Goal: Task Accomplishment & Management: Manage account settings

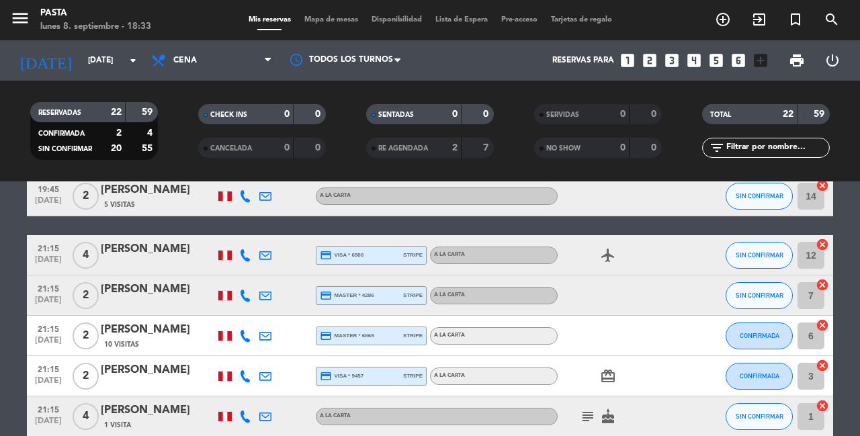
scroll to position [598, 0]
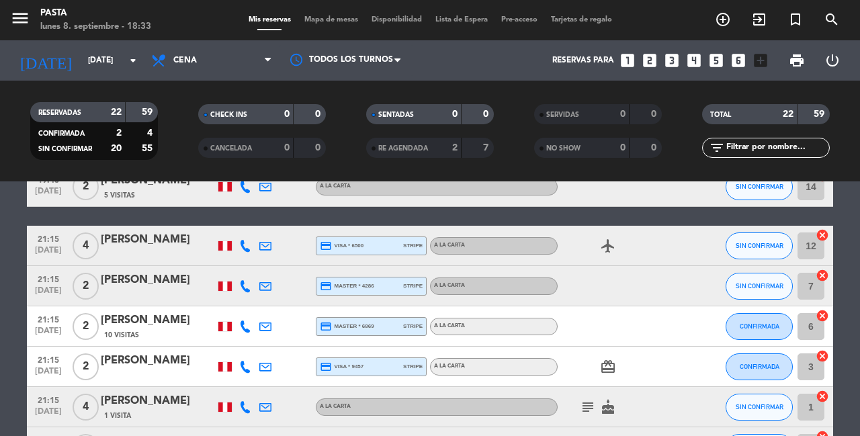
click at [747, 59] on icon "looks_6" at bounding box center [738, 60] width 17 height 17
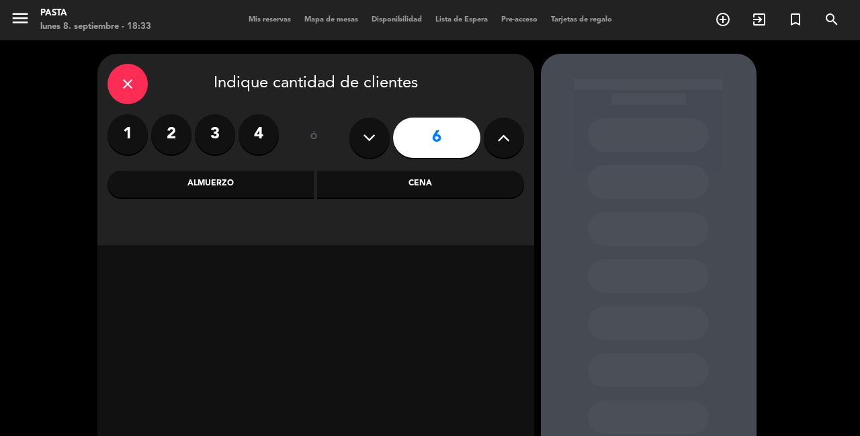
click at [497, 126] on button at bounding box center [504, 138] width 40 height 40
type input "7"
click at [435, 181] on div "Cena" at bounding box center [420, 184] width 207 height 27
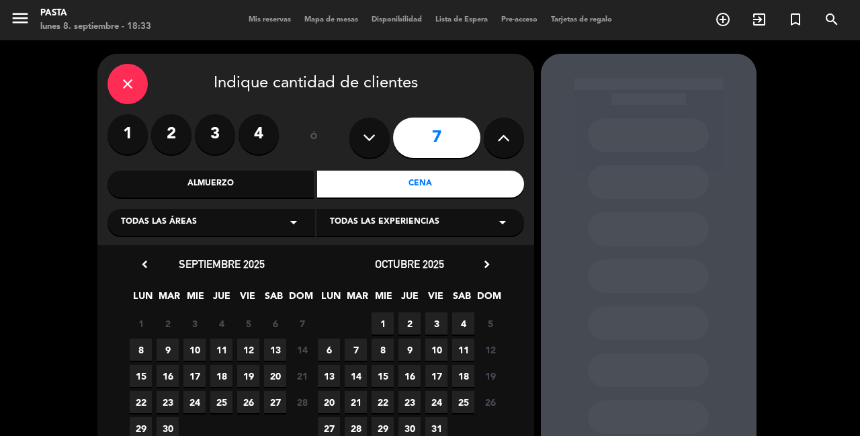
click at [223, 345] on span "11" at bounding box center [221, 350] width 22 height 22
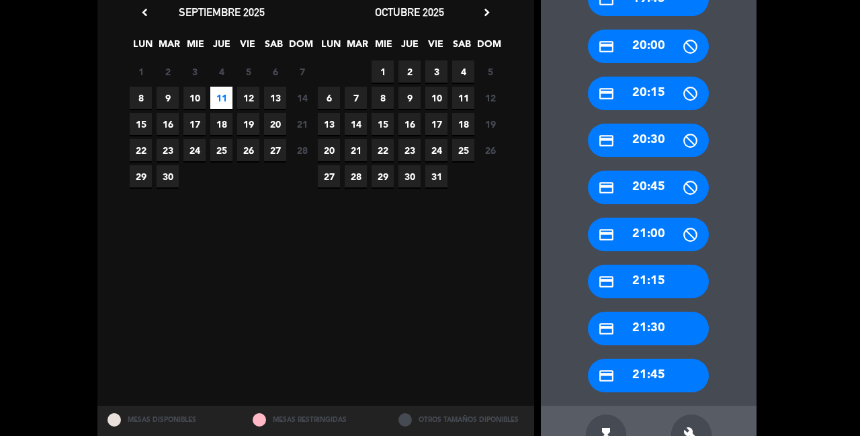
scroll to position [253, 0]
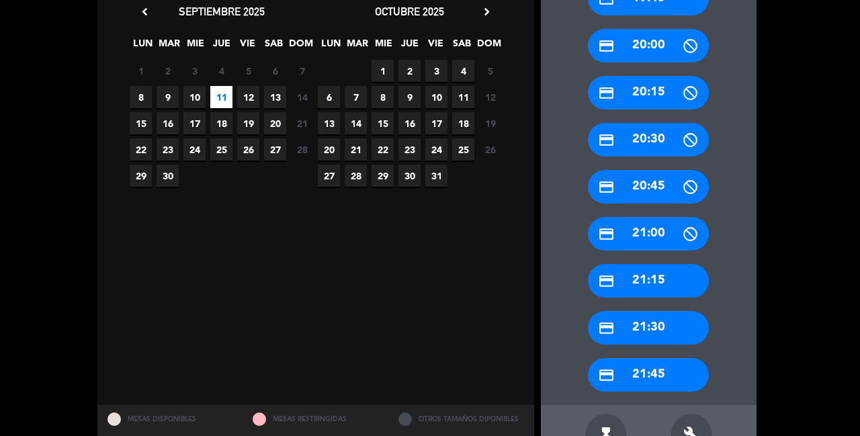
click at [472, 265] on calendar-double "chevron_left [DATE] LUN MAR MIE JUE VIE SAB DOM 1 2 3 4 5 6 7 8 9 10 11 12 13 1…" at bounding box center [316, 199] width 376 height 392
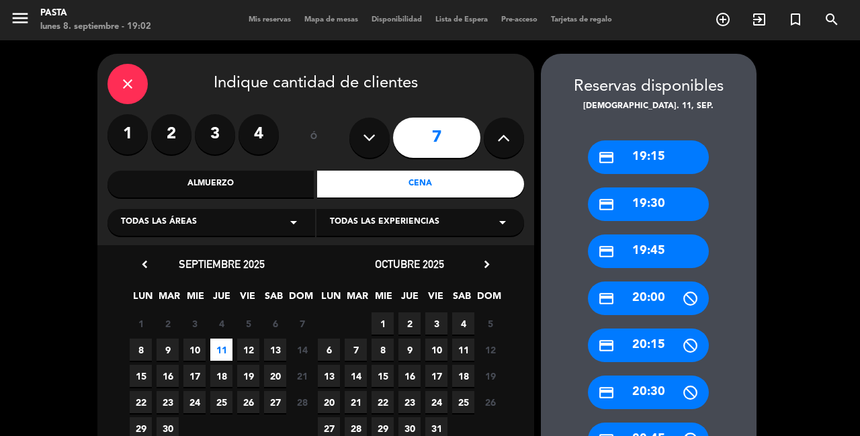
scroll to position [0, 0]
click at [135, 80] on div "close" at bounding box center [127, 84] width 40 height 40
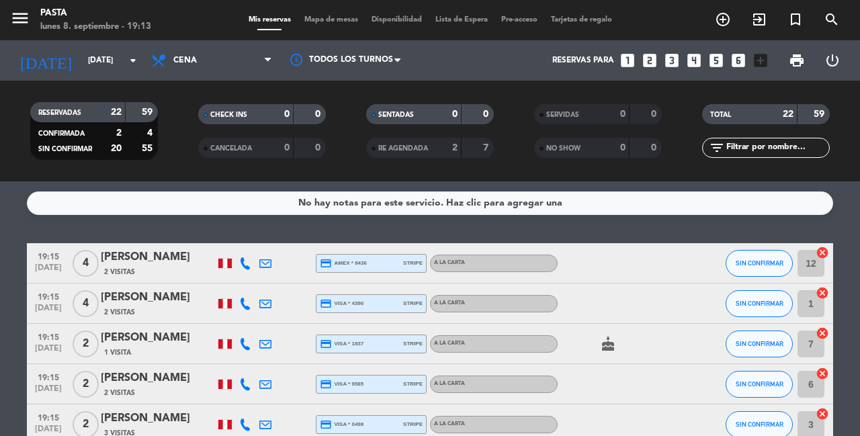
click at [658, 64] on icon "looks_two" at bounding box center [649, 60] width 17 height 17
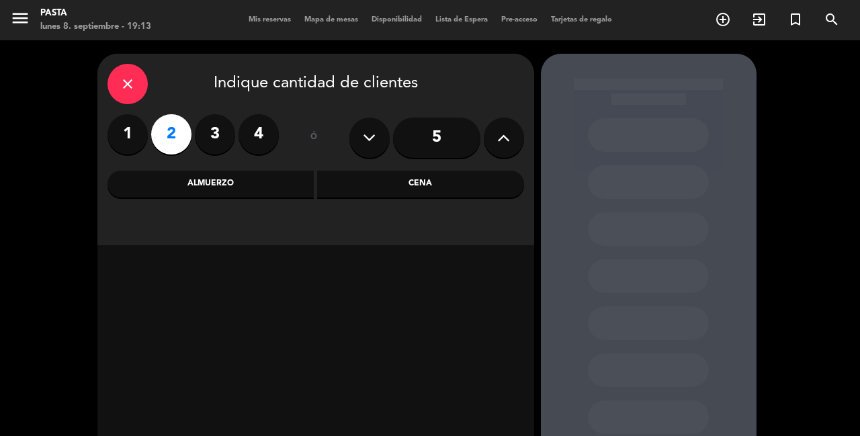
click at [354, 181] on div "Cena" at bounding box center [420, 184] width 207 height 27
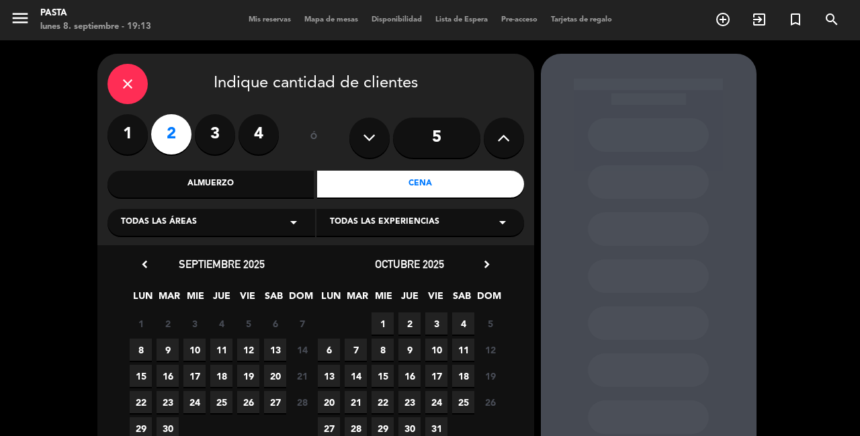
click at [118, 85] on div "close" at bounding box center [127, 84] width 40 height 40
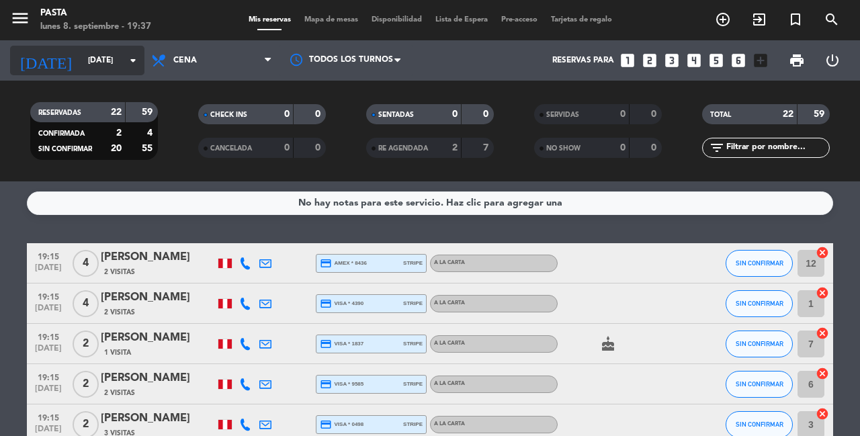
click at [125, 56] on input "[DATE]" at bounding box center [134, 60] width 107 height 23
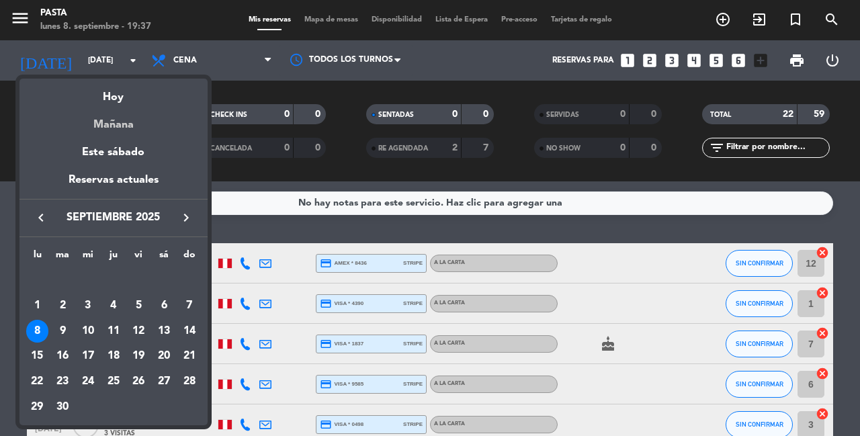
click at [141, 117] on div "Mañana" at bounding box center [113, 120] width 188 height 28
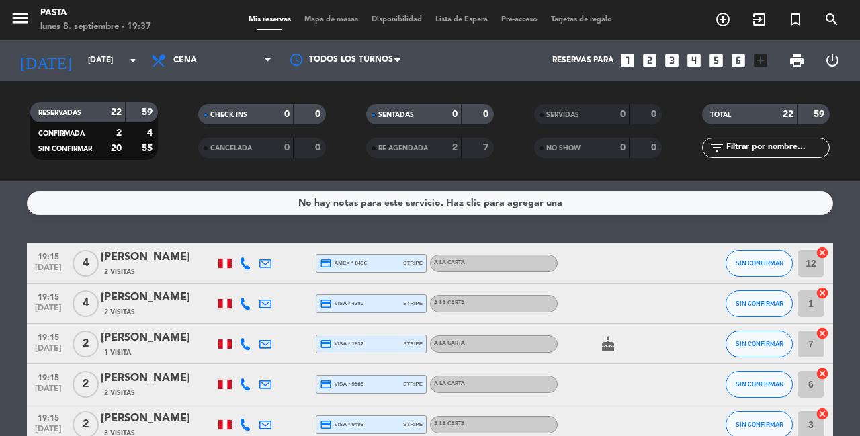
type input "[DATE]"
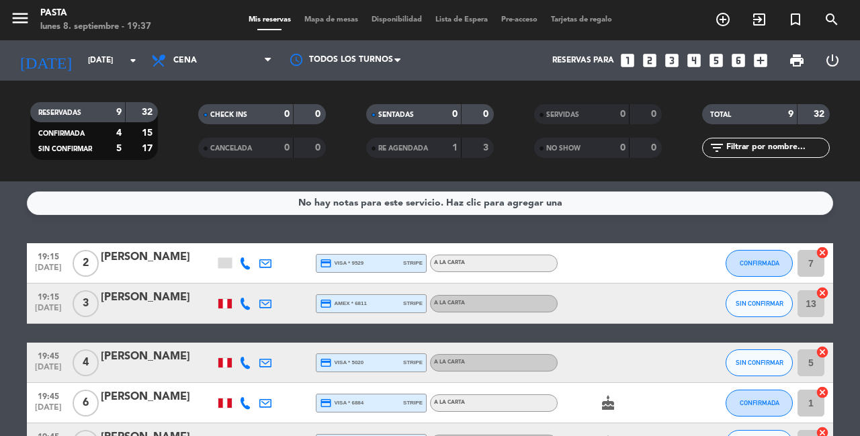
click at [216, 67] on span "Cena" at bounding box center [211, 61] width 134 height 30
click at [222, 112] on div "menu Pasta [DATE] 8. septiembre - 19:37 Mis reservas Mapa de mesas Disponibilid…" at bounding box center [430, 90] width 860 height 181
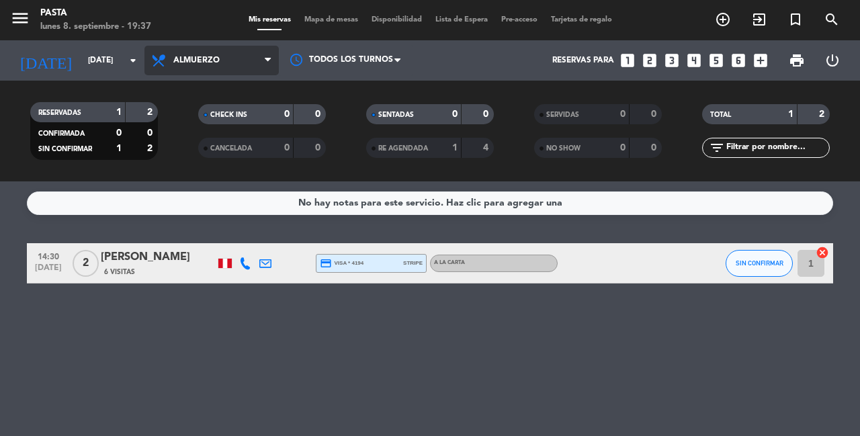
click at [210, 63] on span "Almuerzo" at bounding box center [196, 60] width 46 height 9
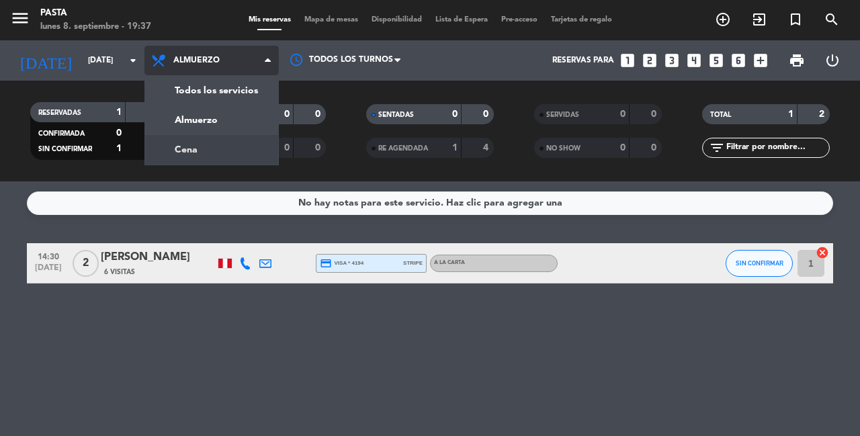
click at [210, 139] on div "menu Pasta [DATE] 8. septiembre - 19:37 Mis reservas Mapa de mesas Disponibilid…" at bounding box center [430, 90] width 860 height 181
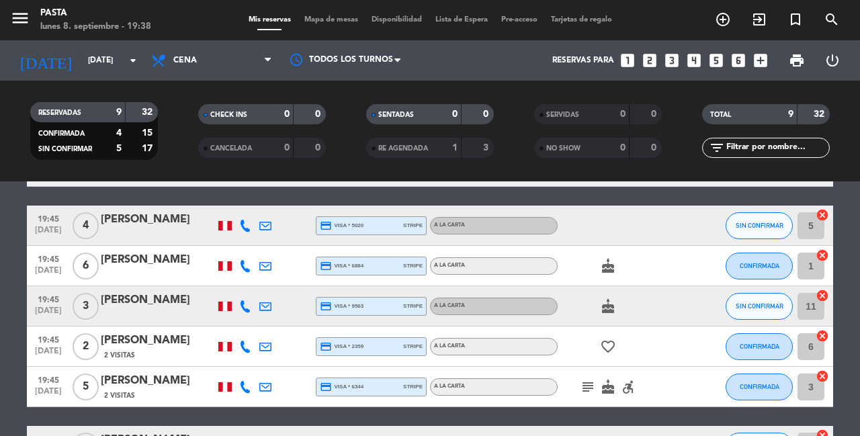
scroll to position [138, 0]
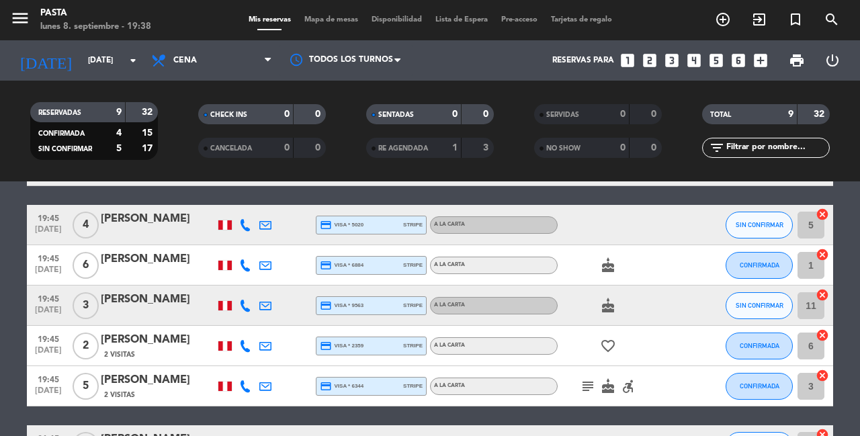
click at [584, 378] on icon "subject" at bounding box center [588, 386] width 16 height 16
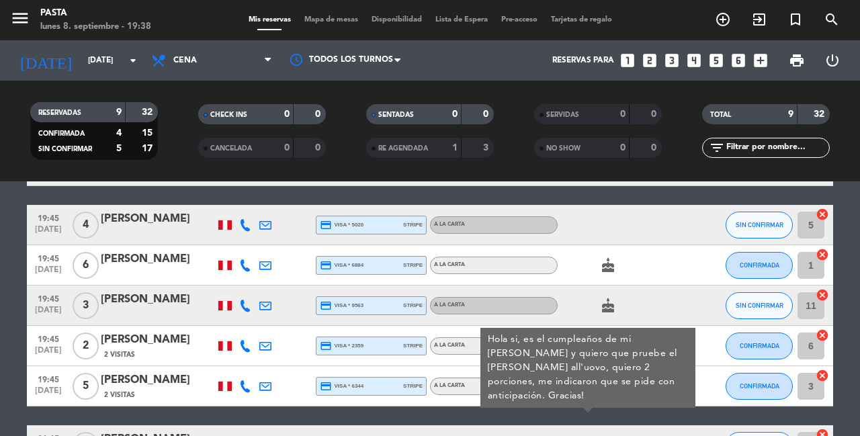
click at [249, 382] on icon at bounding box center [245, 386] width 12 height 12
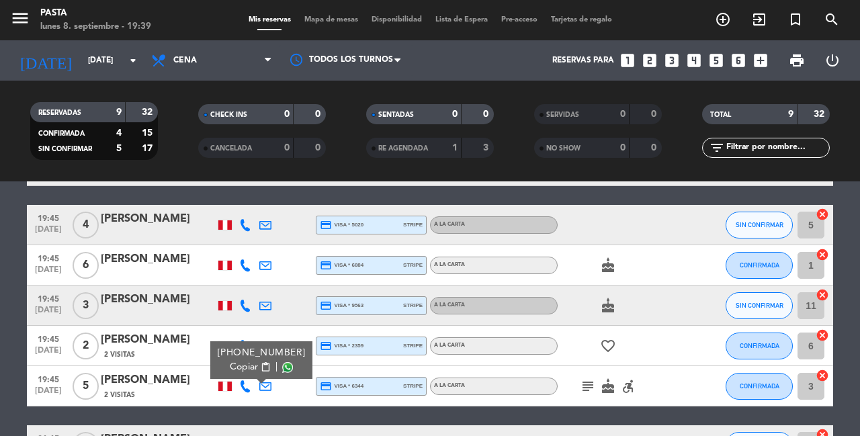
click at [626, 378] on icon "accessible_forward" at bounding box center [628, 386] width 16 height 16
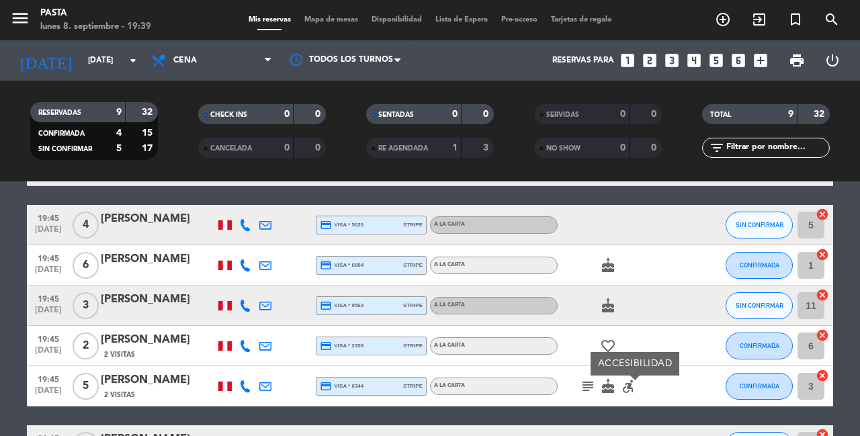
click at [566, 404] on div "19:15 [DATE] 2 [PERSON_NAME] credit_card visa * 9529 stripe A la carta CONFIRMA…" at bounding box center [430, 314] width 806 height 419
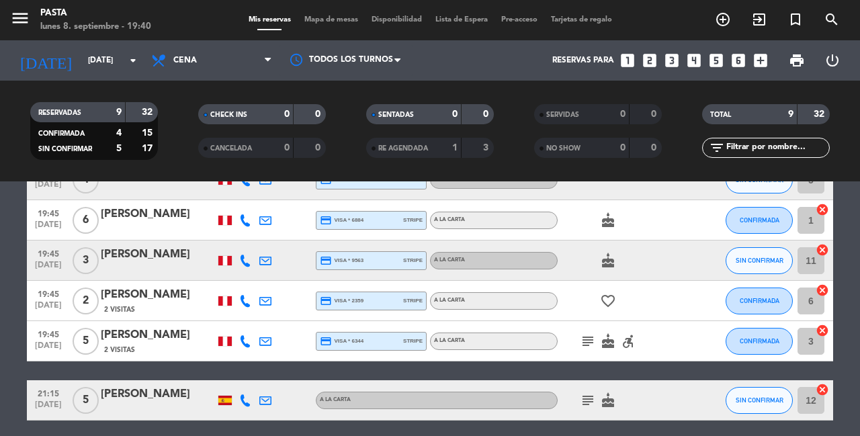
click at [583, 392] on icon "subject" at bounding box center [588, 400] width 16 height 16
click at [509, 365] on div "19:15 [DATE] 2 [PERSON_NAME] credit_card visa * 9529 stripe A la carta CONFIRMA…" at bounding box center [430, 269] width 806 height 419
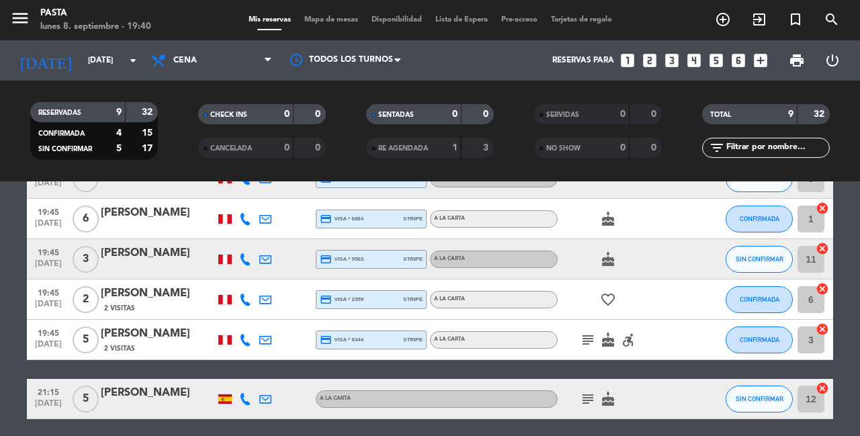
scroll to position [183, 0]
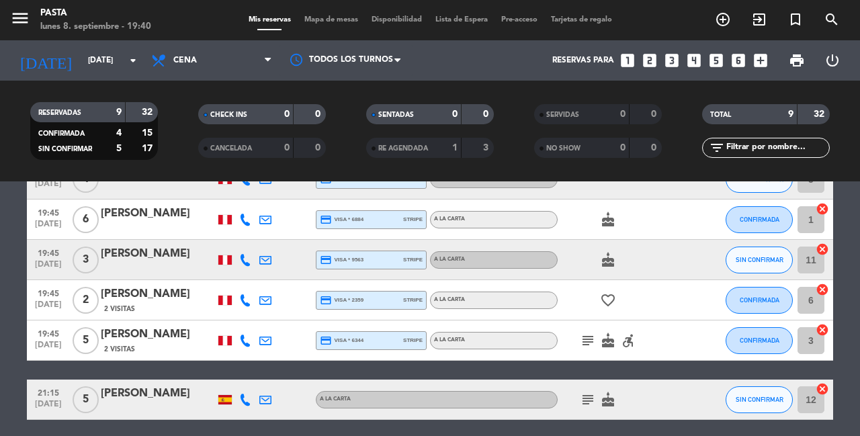
click at [585, 333] on icon "subject" at bounding box center [588, 341] width 16 height 16
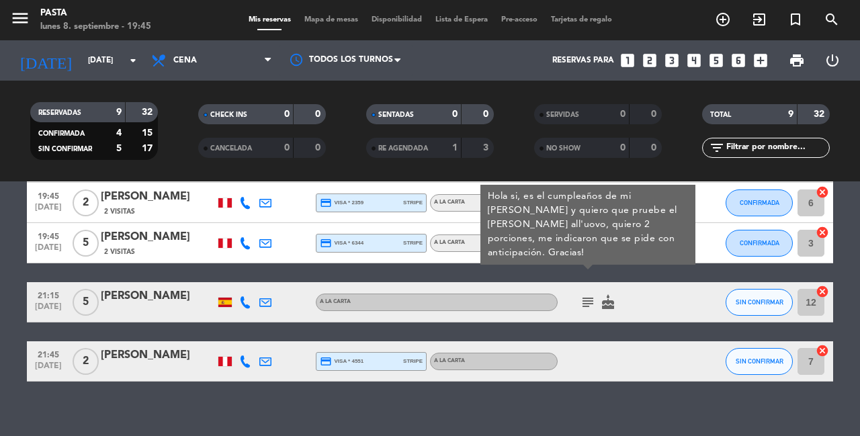
scroll to position [279, 0]
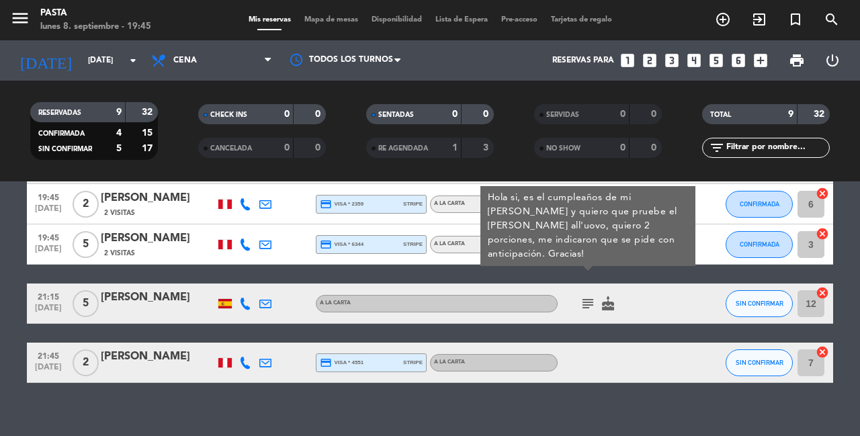
click at [584, 296] on icon "subject" at bounding box center [588, 304] width 16 height 16
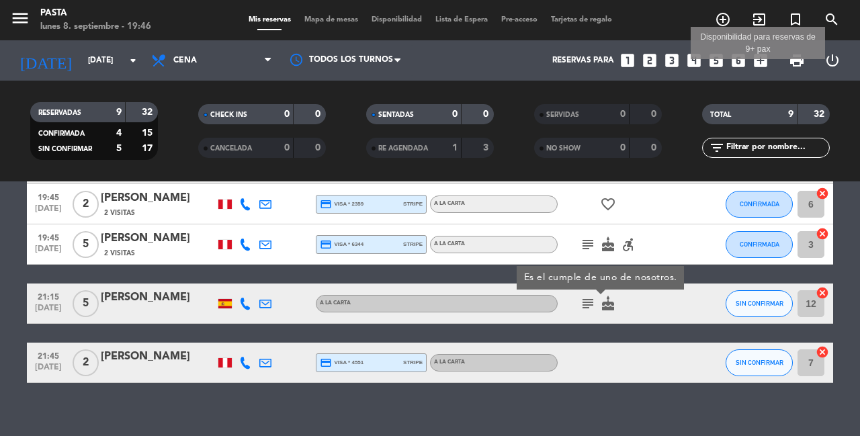
click at [754, 60] on icon "add_box" at bounding box center [760, 60] width 17 height 17
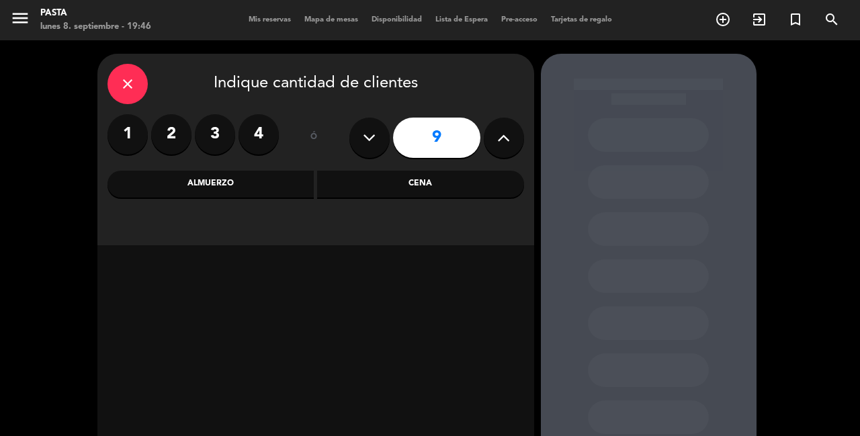
click at [359, 135] on button at bounding box center [369, 138] width 40 height 40
type input "8"
click at [267, 192] on div "Almuerzo" at bounding box center [210, 184] width 207 height 27
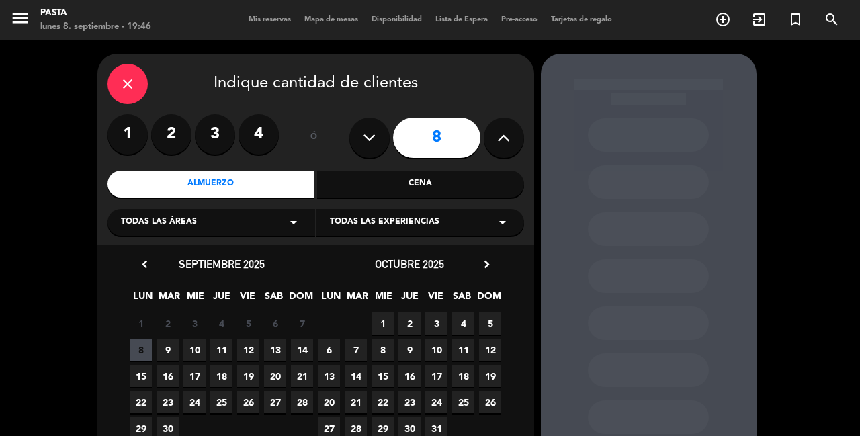
click at [187, 347] on span "10" at bounding box center [194, 350] width 22 height 22
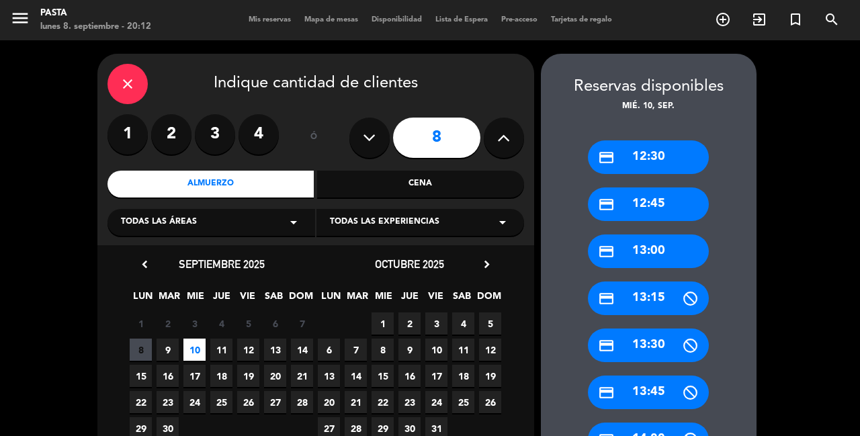
click at [137, 87] on div "close" at bounding box center [127, 84] width 40 height 40
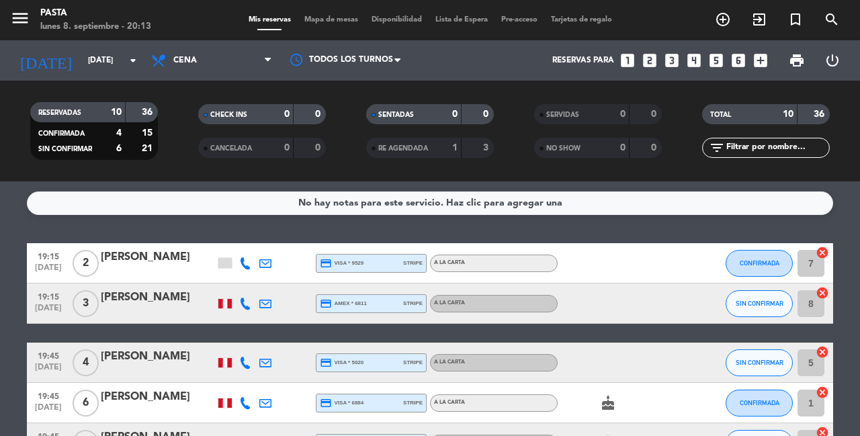
click at [328, 229] on div "No hay notas para este servicio. Haz clic para agregar una 19:15 [DATE] 2 [PERS…" at bounding box center [430, 308] width 860 height 255
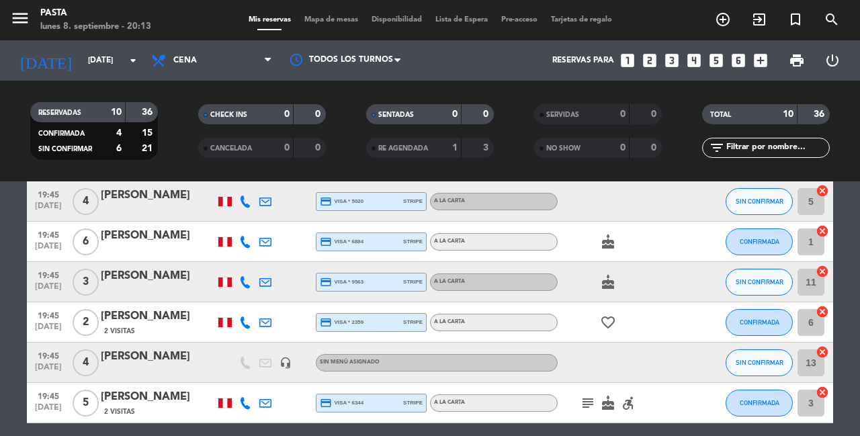
scroll to position [188, 0]
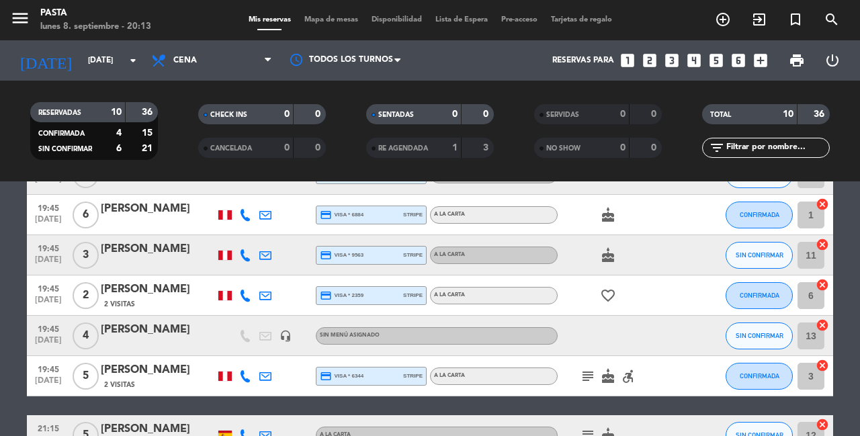
click at [154, 323] on div "[PERSON_NAME]" at bounding box center [158, 329] width 114 height 17
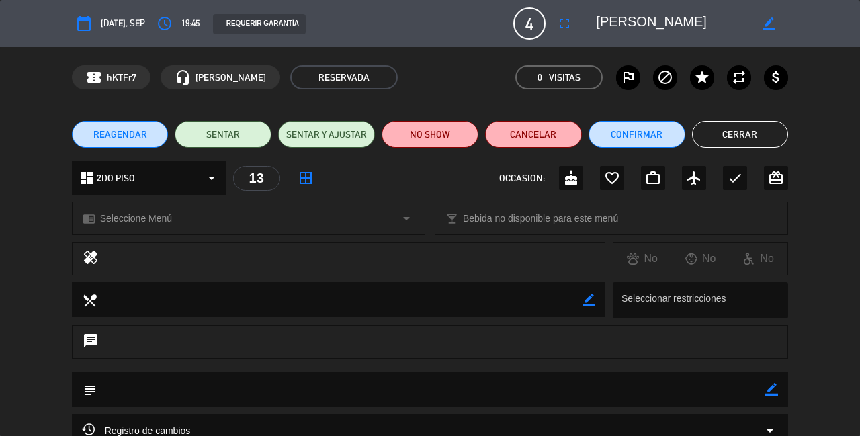
click at [845, 155] on div "REAGENDAR SENTAR SENTAR Y AJUSTAR NO SHOW Cancelar Confirmar Cerrar" at bounding box center [430, 134] width 860 height 54
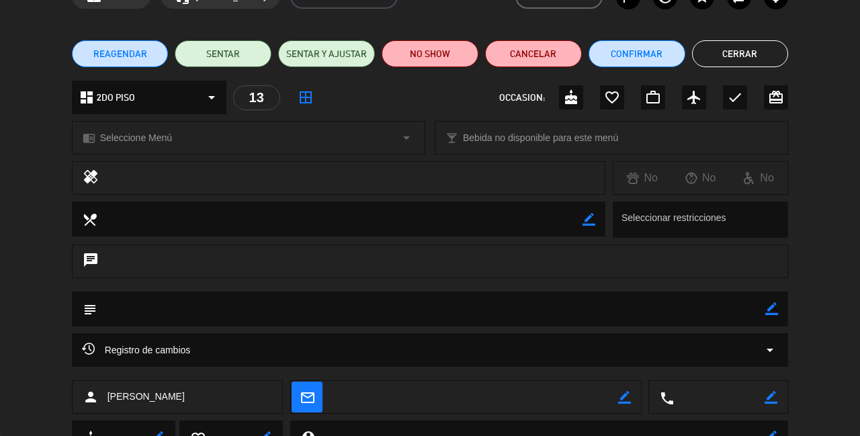
scroll to position [107, 0]
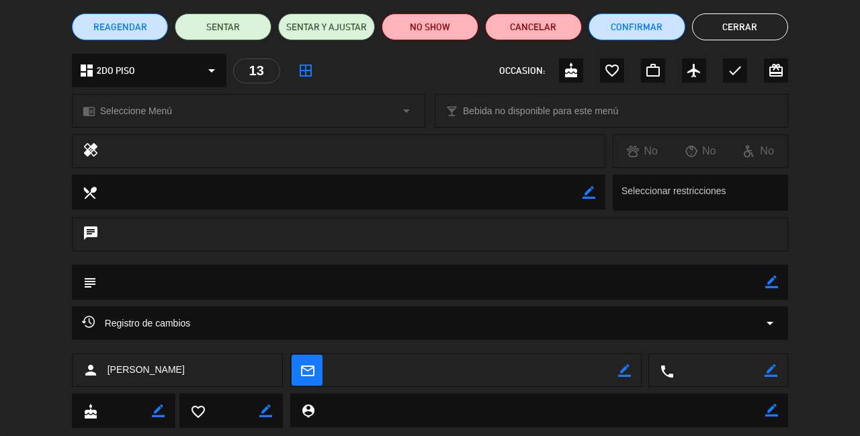
click at [771, 280] on icon "border_color" at bounding box center [771, 281] width 13 height 13
type textarea "llega a las 8 pm tratar de no rotar la mesa"
click at [775, 273] on div at bounding box center [771, 282] width 13 height 35
click at [743, 28] on button "Cerrar" at bounding box center [740, 26] width 97 height 27
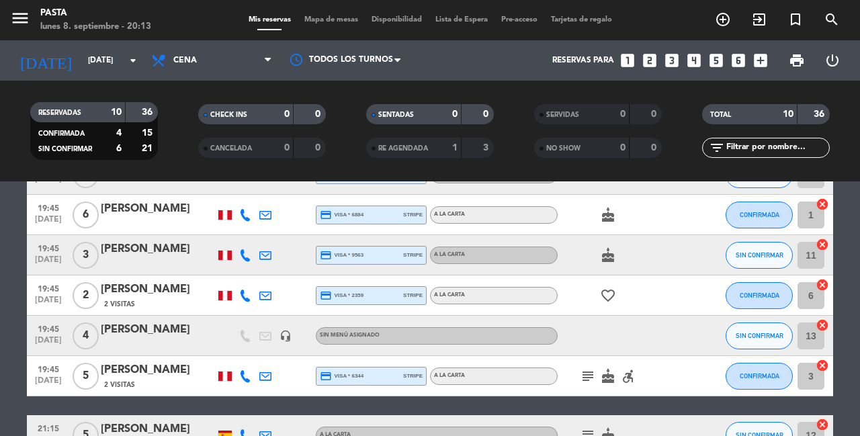
click at [161, 322] on div "[PERSON_NAME]" at bounding box center [158, 329] width 114 height 17
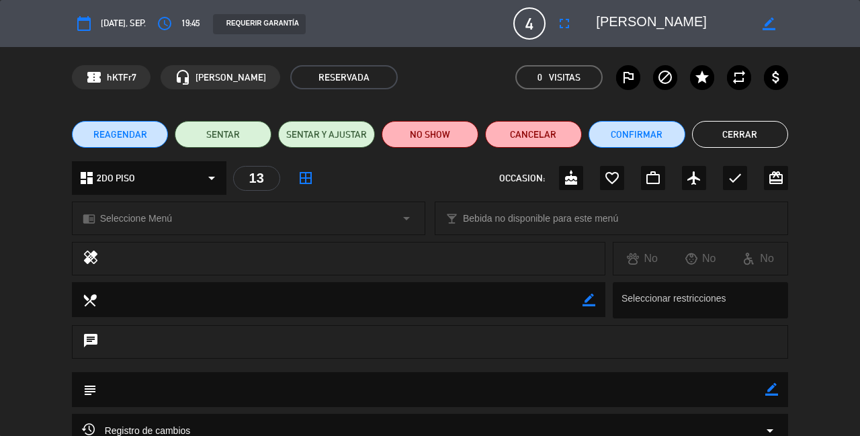
click at [770, 394] on div "border_color" at bounding box center [771, 389] width 13 height 35
click at [765, 392] on icon "border_color" at bounding box center [771, 389] width 13 height 13
click at [671, 398] on textarea at bounding box center [431, 389] width 669 height 34
click at [778, 388] on icon at bounding box center [771, 389] width 13 height 13
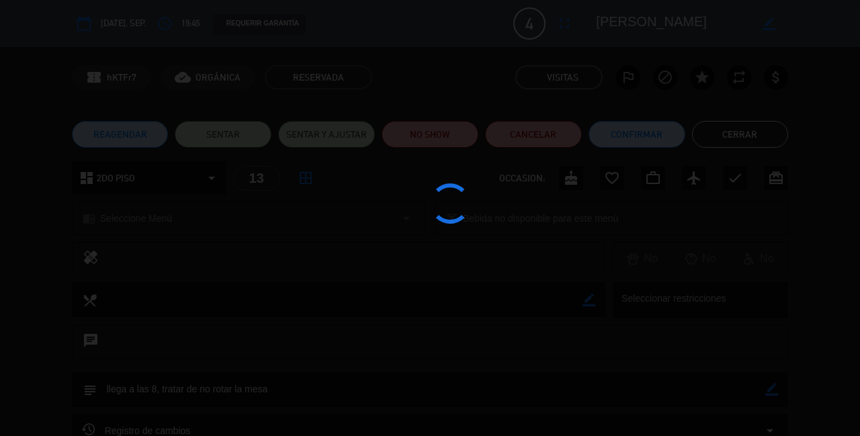
type textarea "llega a las 8, tratar de no rotar la mesa"
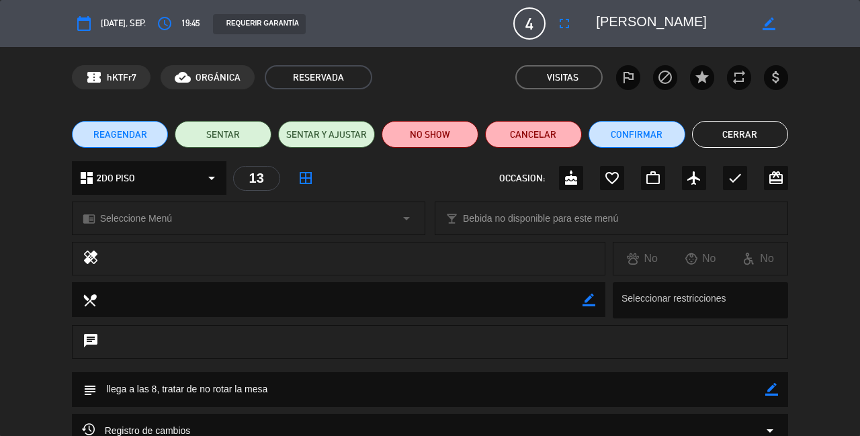
click at [746, 141] on button "Cerrar" at bounding box center [740, 134] width 97 height 27
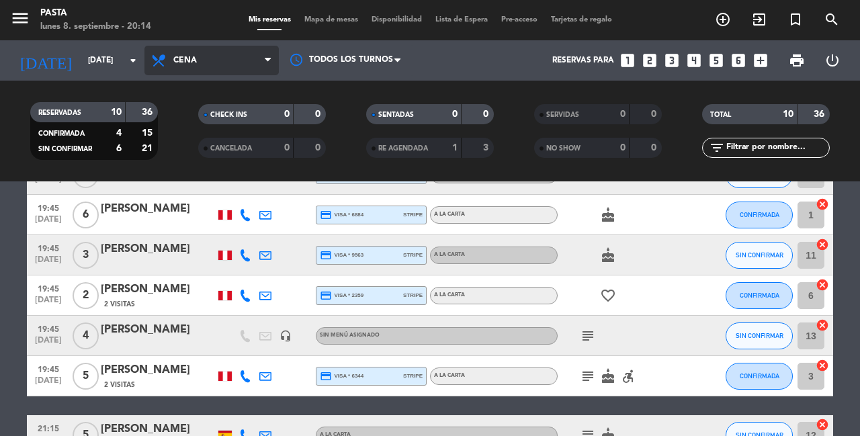
click at [234, 58] on span "Cena" at bounding box center [211, 61] width 134 height 30
click at [198, 121] on div "menu Pasta [DATE] 8. septiembre - 20:14 Mis reservas Mapa de mesas Disponibilid…" at bounding box center [430, 90] width 860 height 181
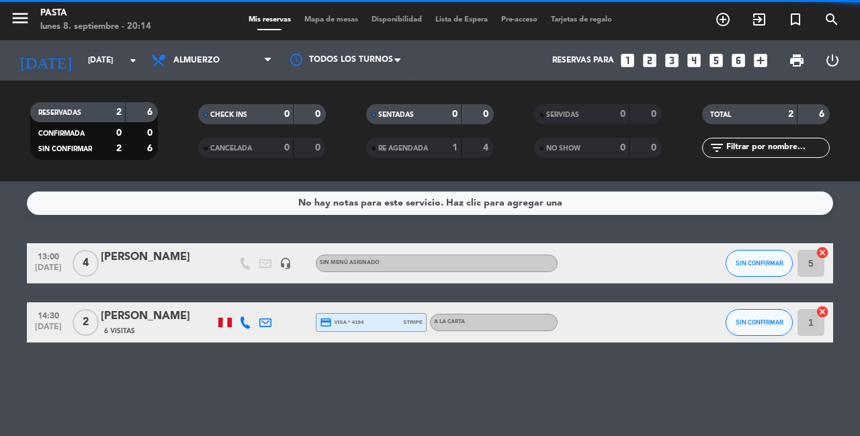
scroll to position [0, 0]
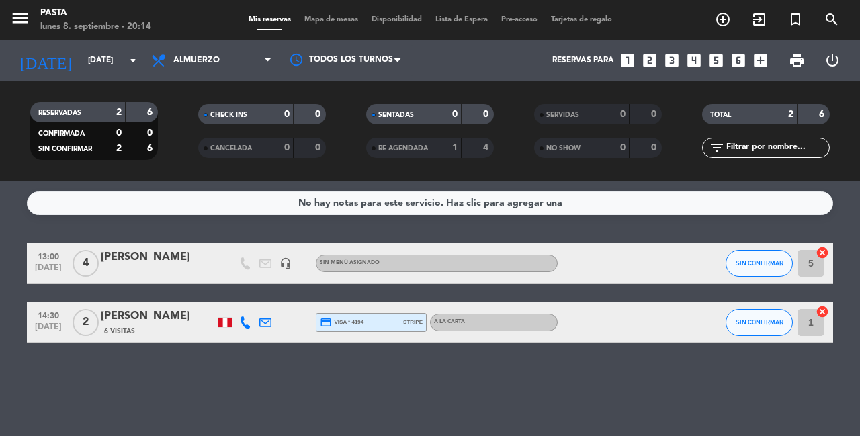
click at [132, 253] on div "[PERSON_NAME]" at bounding box center [158, 257] width 114 height 17
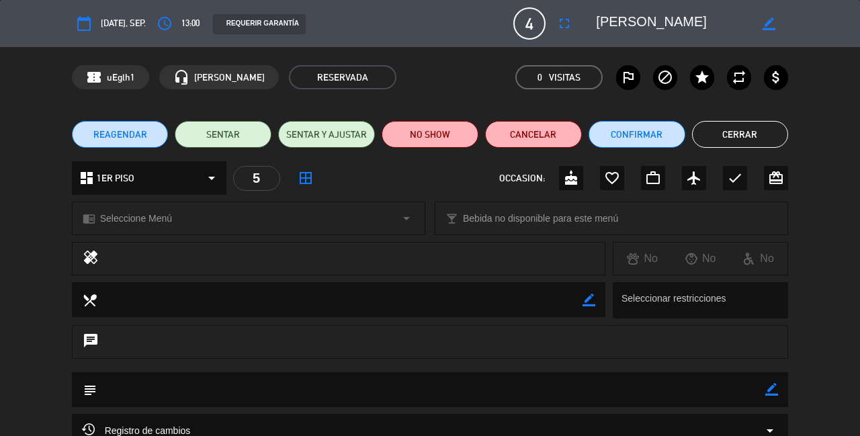
click at [550, 137] on button "Cancelar" at bounding box center [533, 134] width 97 height 27
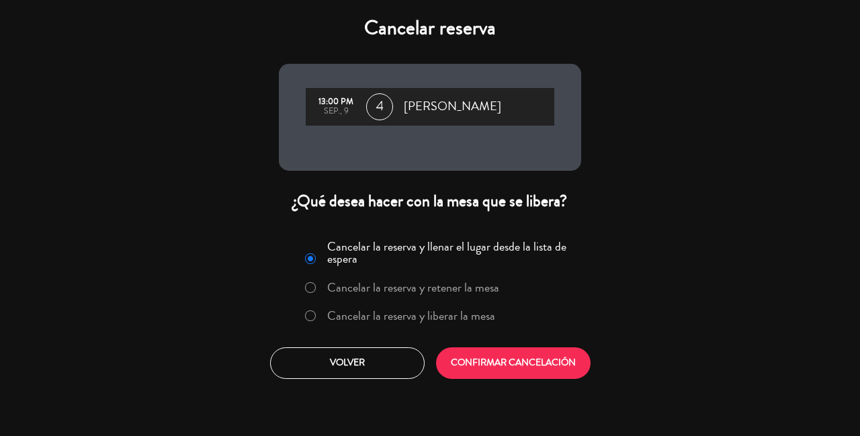
click at [427, 310] on label "Cancelar la reserva y liberar la mesa" at bounding box center [411, 316] width 168 height 12
click at [467, 347] on button "CONFIRMAR CANCELACIÓN" at bounding box center [513, 363] width 155 height 32
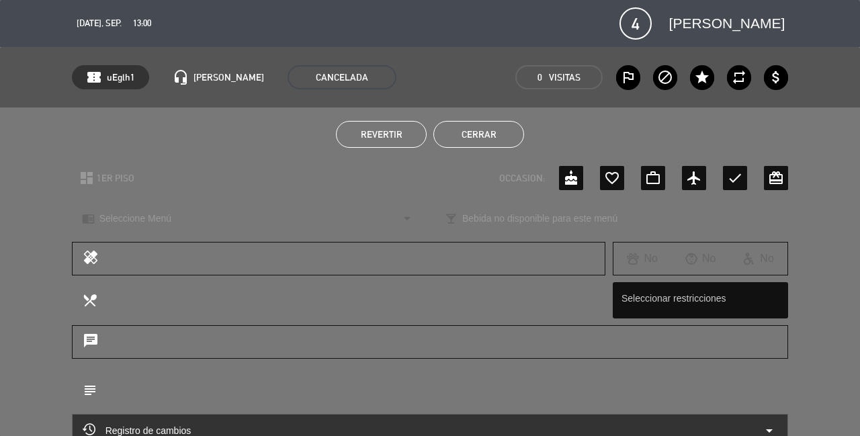
click at [497, 135] on button "Cerrar" at bounding box center [478, 134] width 91 height 27
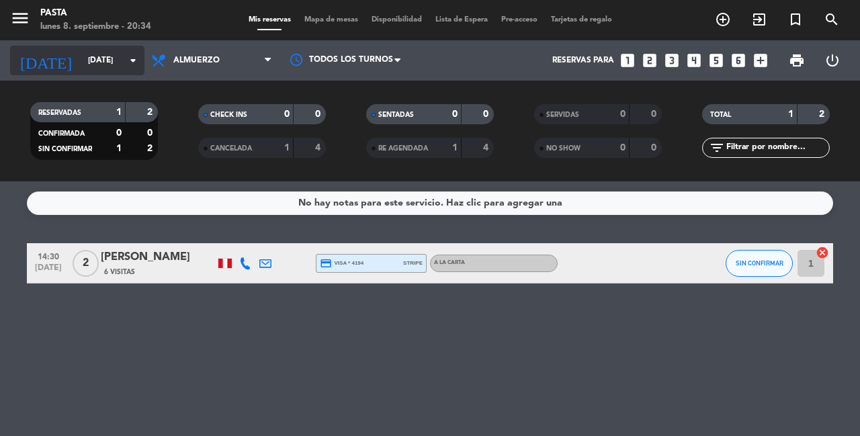
click at [100, 72] on div "[DATE] [DATE] arrow_drop_down" at bounding box center [77, 61] width 134 height 30
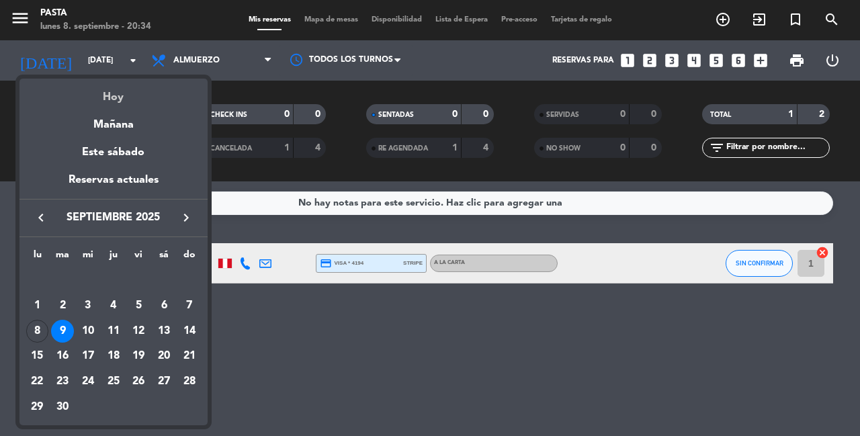
click at [124, 89] on div "Hoy" at bounding box center [113, 93] width 188 height 28
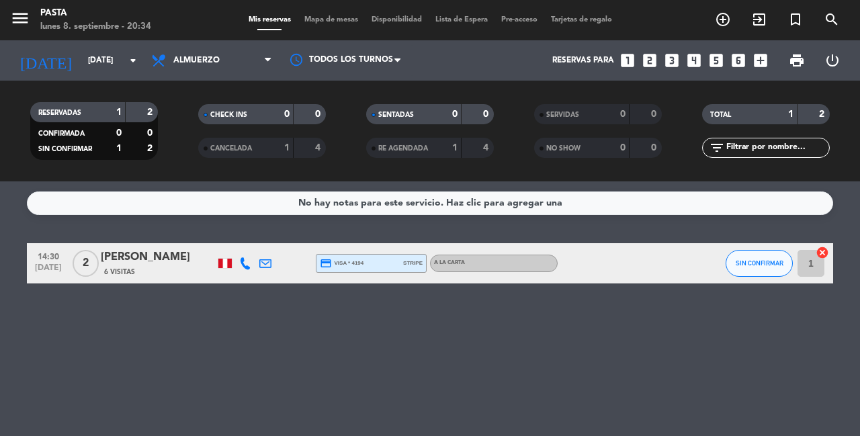
type input "[DATE]"
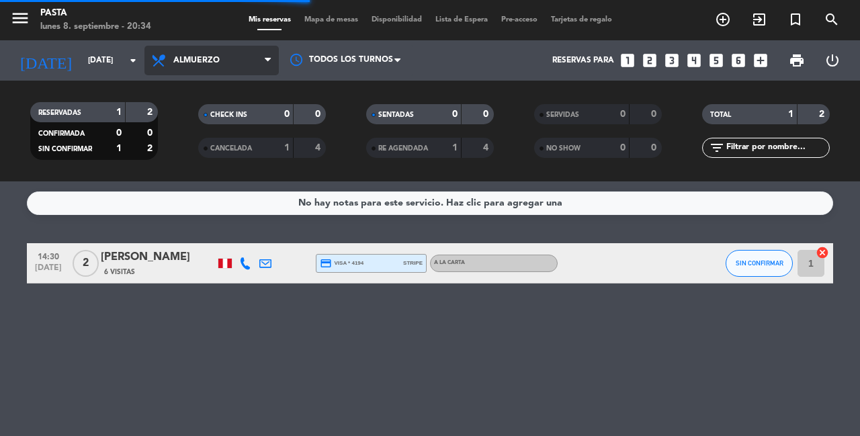
click at [195, 64] on span "Almuerzo" at bounding box center [196, 60] width 46 height 9
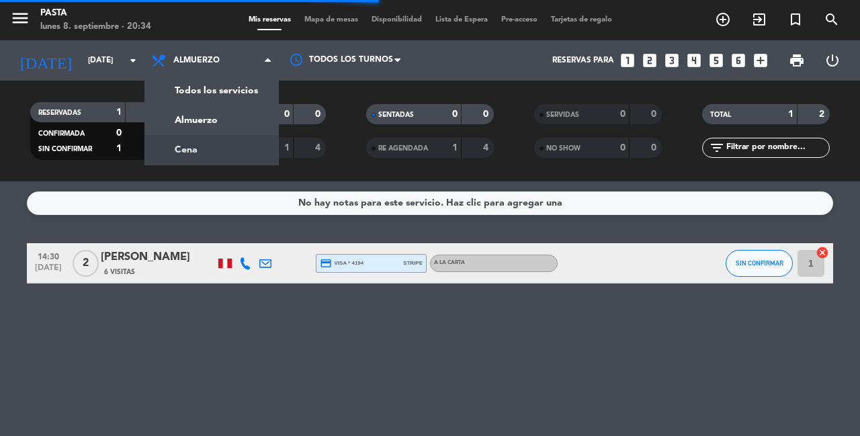
click at [212, 155] on div "CANCELADA 1 4" at bounding box center [262, 148] width 128 height 20
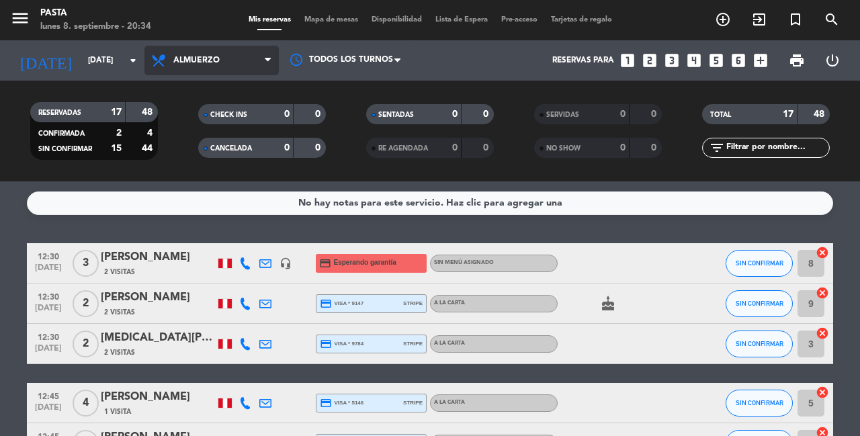
click at [212, 56] on span "Almuerzo" at bounding box center [211, 61] width 134 height 30
click at [234, 146] on div "menu Pasta [DATE] 8. septiembre - 20:34 Mis reservas Mapa de mesas Disponibilid…" at bounding box center [430, 90] width 860 height 181
